Goal: Transaction & Acquisition: Purchase product/service

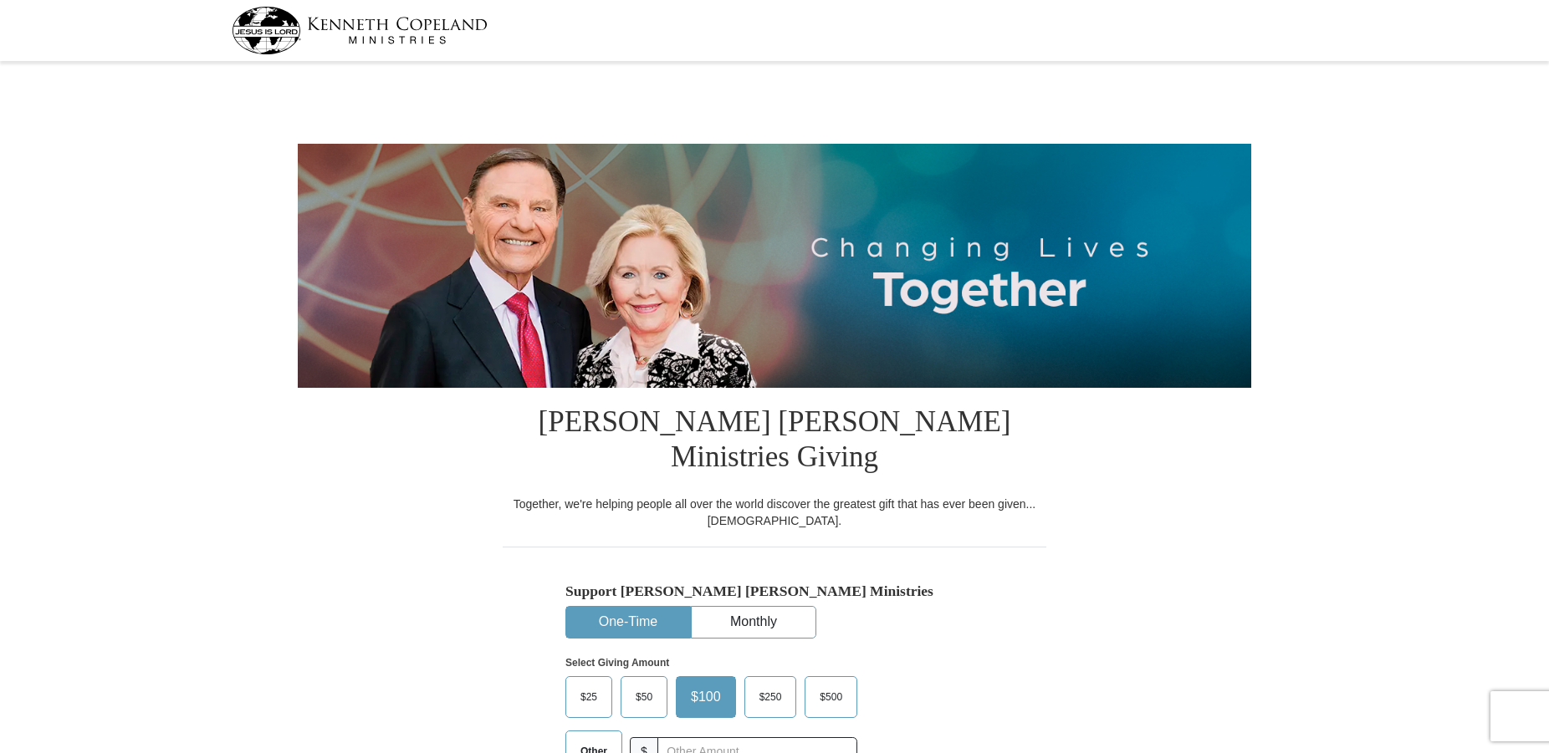
select select "AZ"
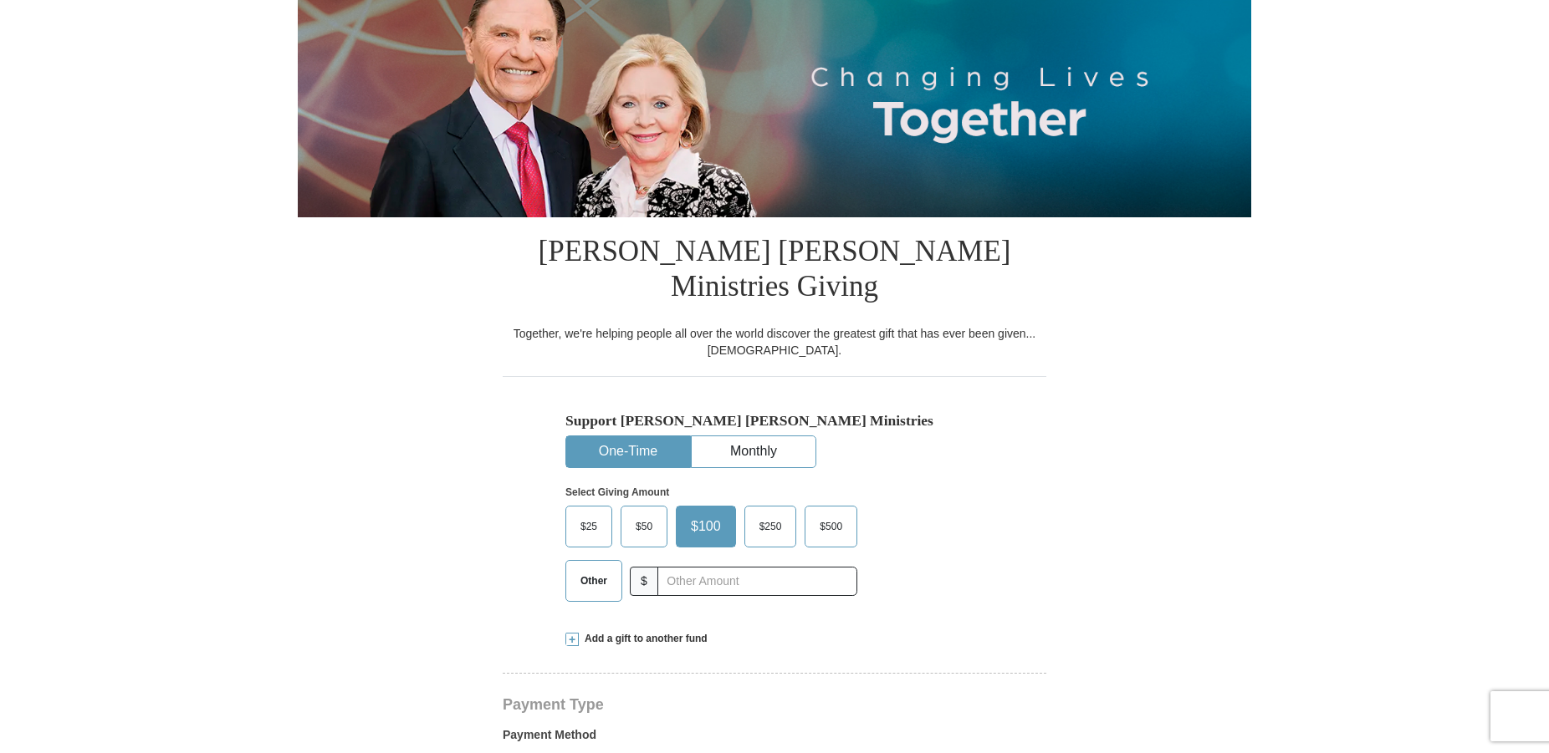
click at [592, 569] on span "Other" at bounding box center [593, 581] width 43 height 25
click at [0, 0] on input "Other" at bounding box center [0, 0] width 0 height 0
click at [695, 567] on input "text" at bounding box center [757, 581] width 186 height 29
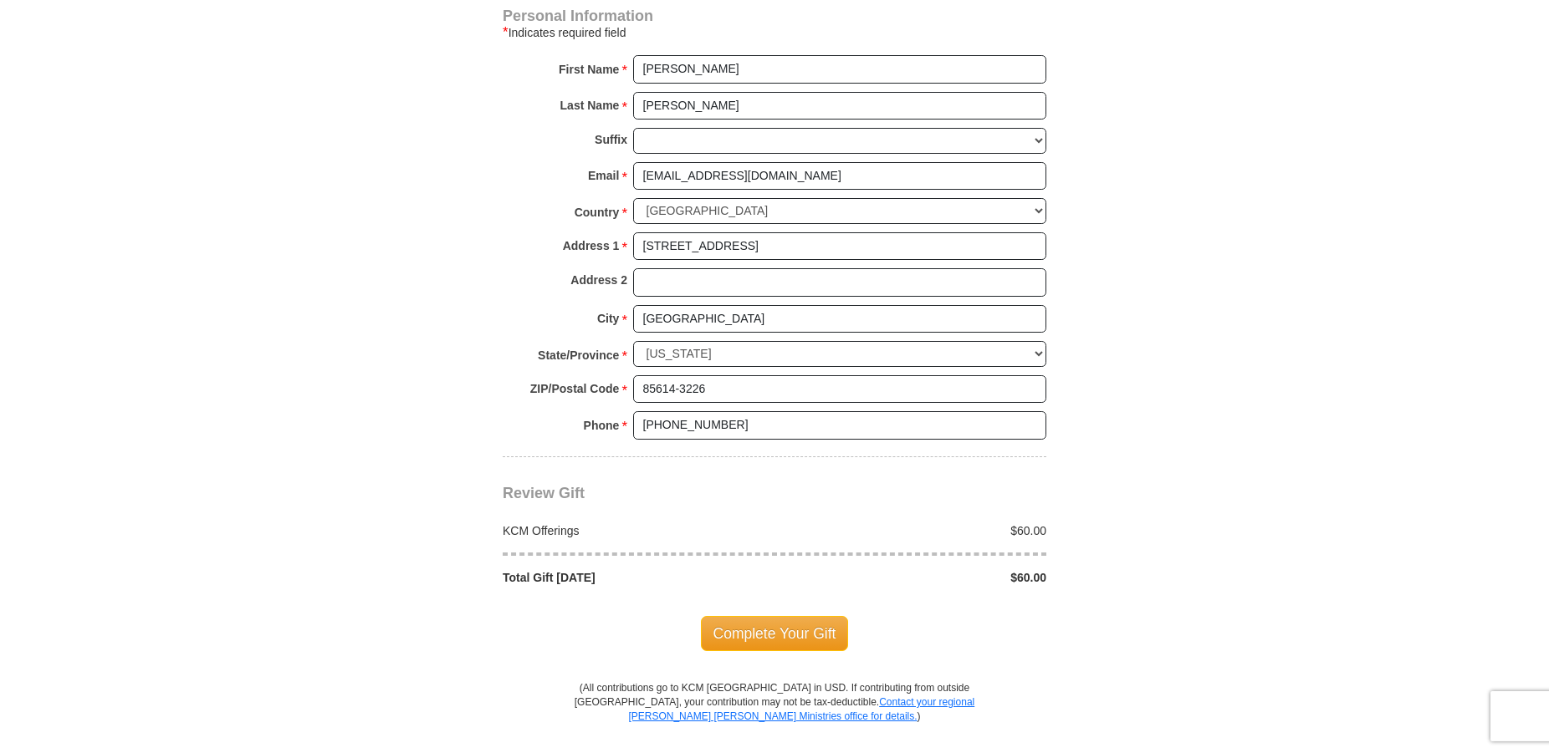
scroll to position [1194, 0]
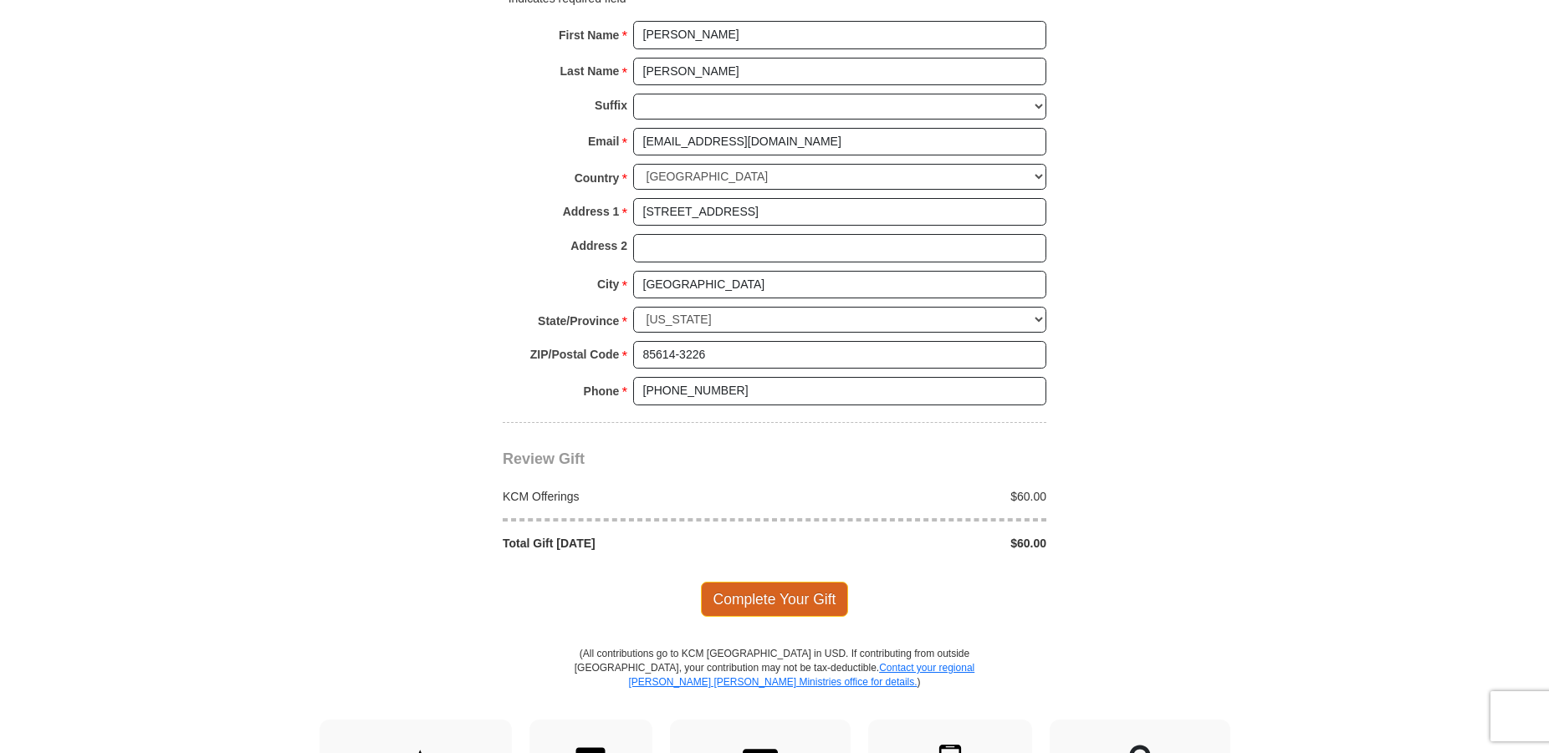
type input "60.00"
click at [791, 582] on span "Complete Your Gift" at bounding box center [775, 599] width 148 height 35
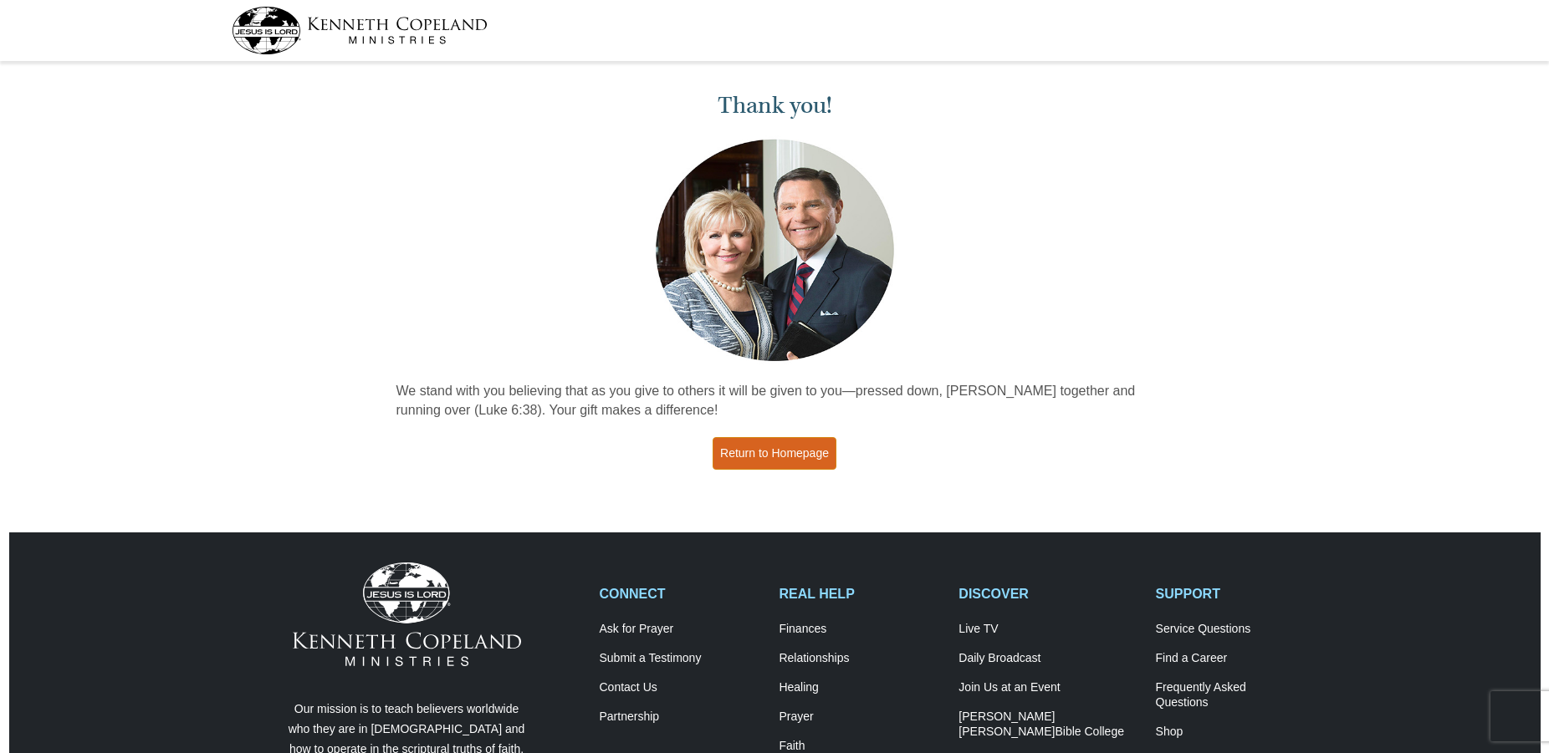
click at [775, 450] on link "Return to Homepage" at bounding box center [775, 453] width 124 height 33
